Goal: Task Accomplishment & Management: Complete application form

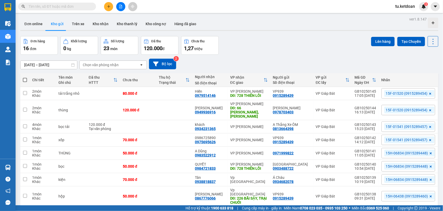
click at [51, 63] on input "[DATE] – [DATE]" at bounding box center [49, 65] width 57 height 8
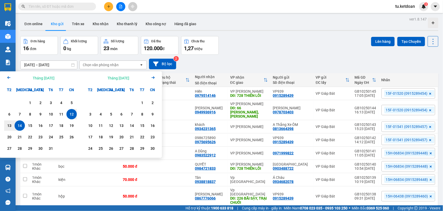
click at [18, 126] on div "14" at bounding box center [19, 126] width 7 height 6
type input "[DATE] – [DATE]"
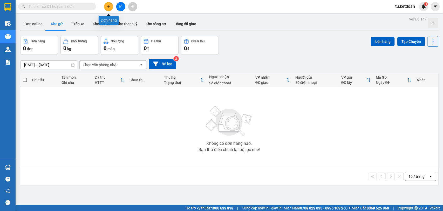
click at [108, 7] on icon "plus" at bounding box center [109, 7] width 4 height 4
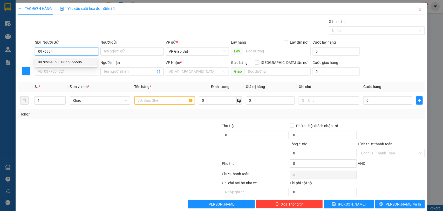
click at [67, 60] on div "0976934353 - 0865856585" at bounding box center [66, 62] width 56 height 6
type input "0976934353"
type input "0865856585"
type input "0976934353"
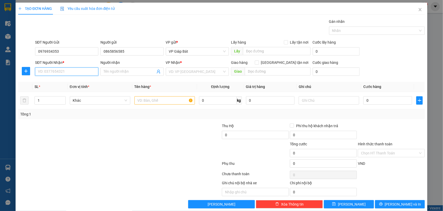
click at [72, 75] on input "SĐT Người Nhận *" at bounding box center [66, 72] width 63 height 8
click at [65, 82] on div "0904388012 - Tâm" at bounding box center [66, 82] width 56 height 6
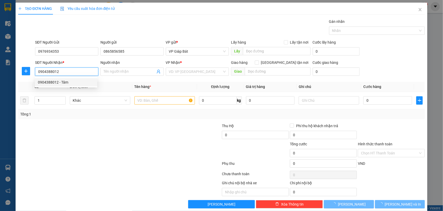
type input "0904388012"
type input "Tâm"
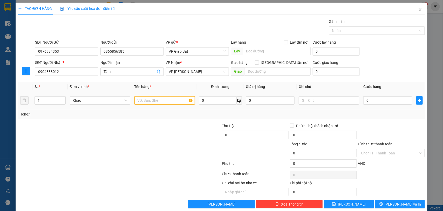
click at [151, 101] on input "text" at bounding box center [165, 100] width 61 height 8
type input "bọc đen"
click at [377, 101] on input "0" at bounding box center [388, 100] width 49 height 8
type input "5"
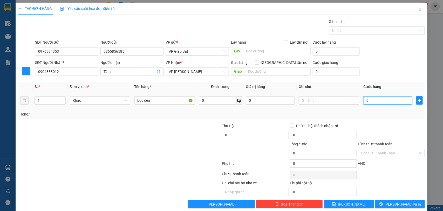
type input "5"
type input "50"
type input "500"
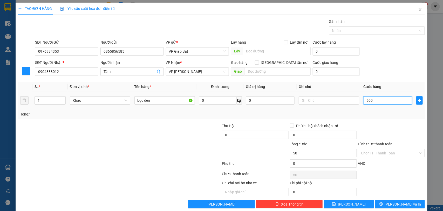
type input "500"
type input "5.000"
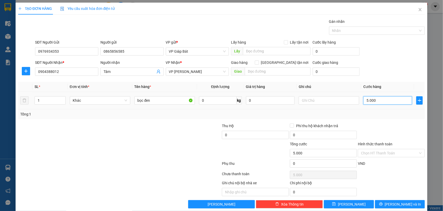
type input "50.000"
click at [417, 32] on div "Nhãn" at bounding box center [377, 30] width 96 height 8
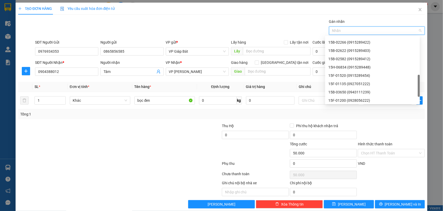
scroll to position [171, 0]
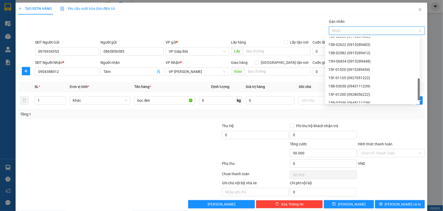
drag, startPoint x: 420, startPoint y: 47, endPoint x: 414, endPoint y: 84, distance: 37.0
click at [420, 88] on div at bounding box center [419, 89] width 2 height 22
click at [342, 60] on div "15H-06834 (0915289448)" at bounding box center [373, 61] width 89 height 6
click at [373, 123] on div "Transit Pickup Surcharge Ids Transit Deliver Surcharge Ids Transit Deliver Surc…" at bounding box center [221, 114] width 407 height 190
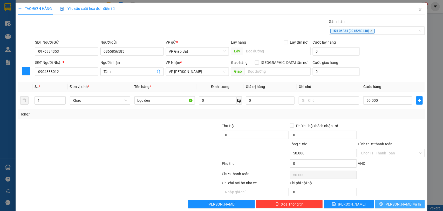
click at [398, 205] on span "[PERSON_NAME] và In" at bounding box center [403, 205] width 36 height 6
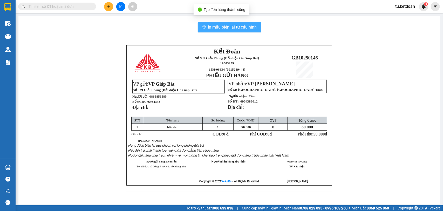
click at [237, 26] on span "In mẫu biên lai tự cấu hình" at bounding box center [232, 27] width 49 height 6
